Goal: Information Seeking & Learning: Check status

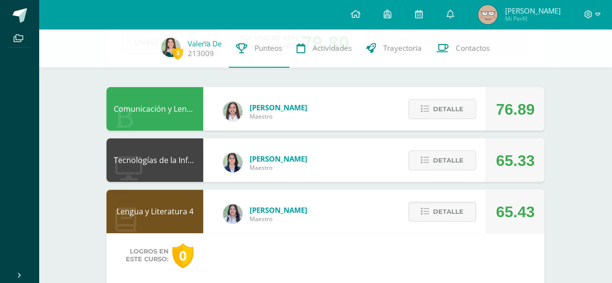
scroll to position [65, 0]
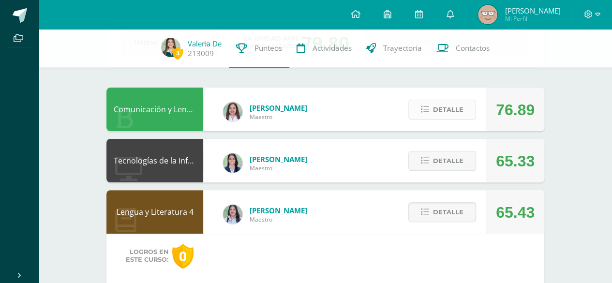
click at [429, 111] on icon at bounding box center [425, 110] width 8 height 8
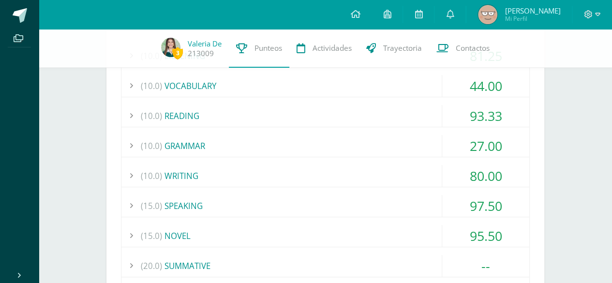
scroll to position [206, 0]
click at [410, 132] on div "(10.0) LISTENING 81.25 LISTENING SKILL 4-EXERCISE 1 75.00" at bounding box center [325, 187] width 409 height 286
click at [419, 141] on div "(10.0) GRAMMAR" at bounding box center [325, 146] width 408 height 22
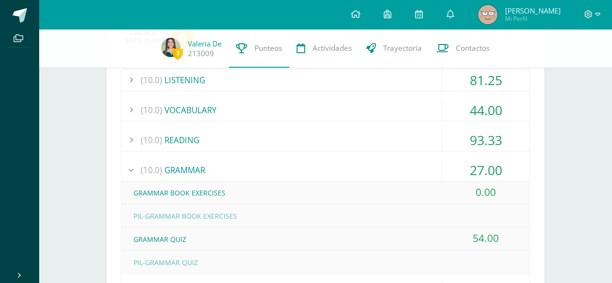
scroll to position [181, 0]
click at [399, 105] on div "(10.0) VOCABULARY" at bounding box center [325, 111] width 408 height 22
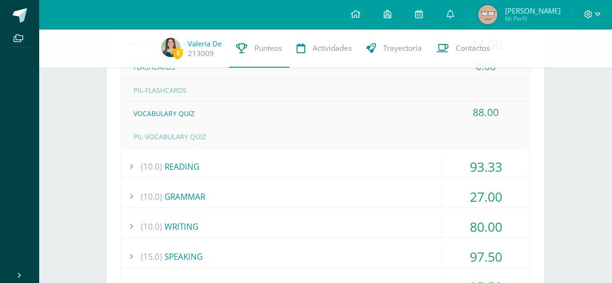
scroll to position [253, 0]
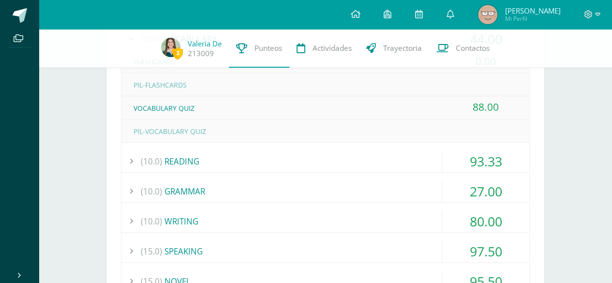
click at [333, 183] on div "(10.0) GRAMMAR" at bounding box center [325, 192] width 408 height 22
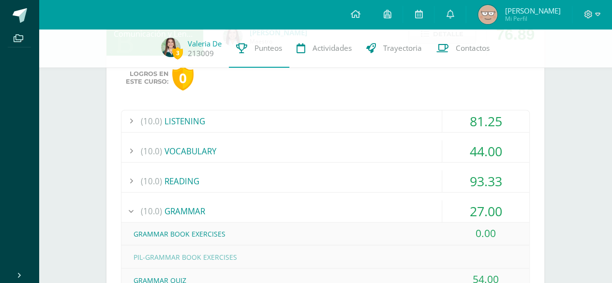
scroll to position [162, 0]
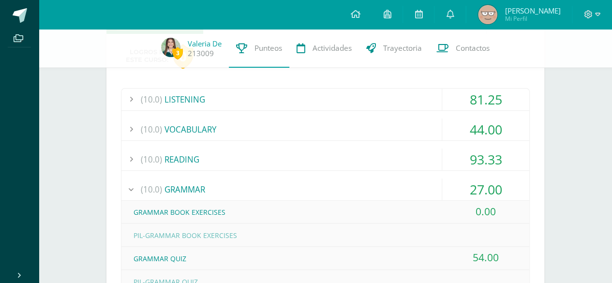
click at [349, 185] on div "(10.0) GRAMMAR" at bounding box center [325, 190] width 408 height 22
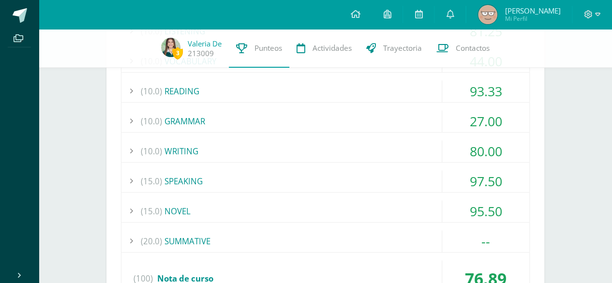
scroll to position [257, 0]
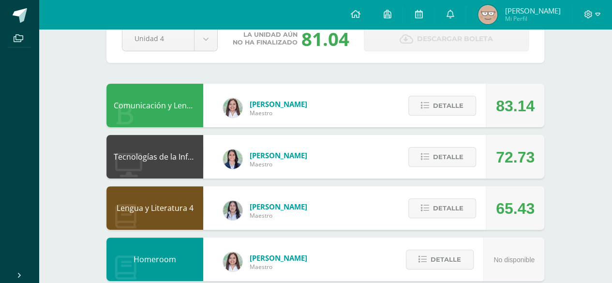
scroll to position [73, 0]
click at [454, 104] on span "Detalle" at bounding box center [448, 106] width 30 height 18
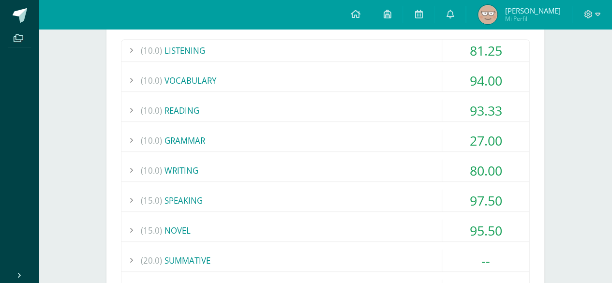
scroll to position [218, 0]
